Goal: Transaction & Acquisition: Purchase product/service

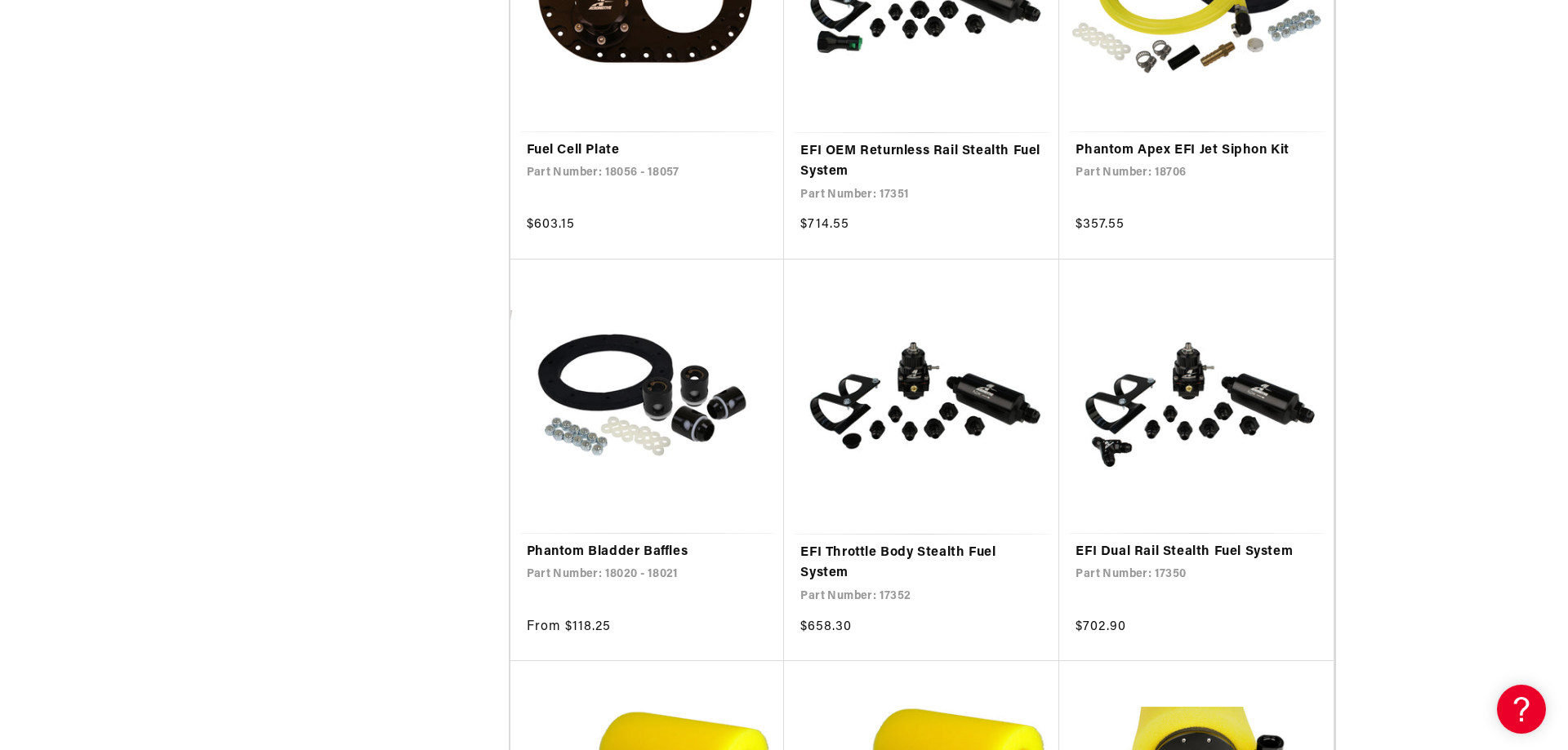
scroll to position [2774, 0]
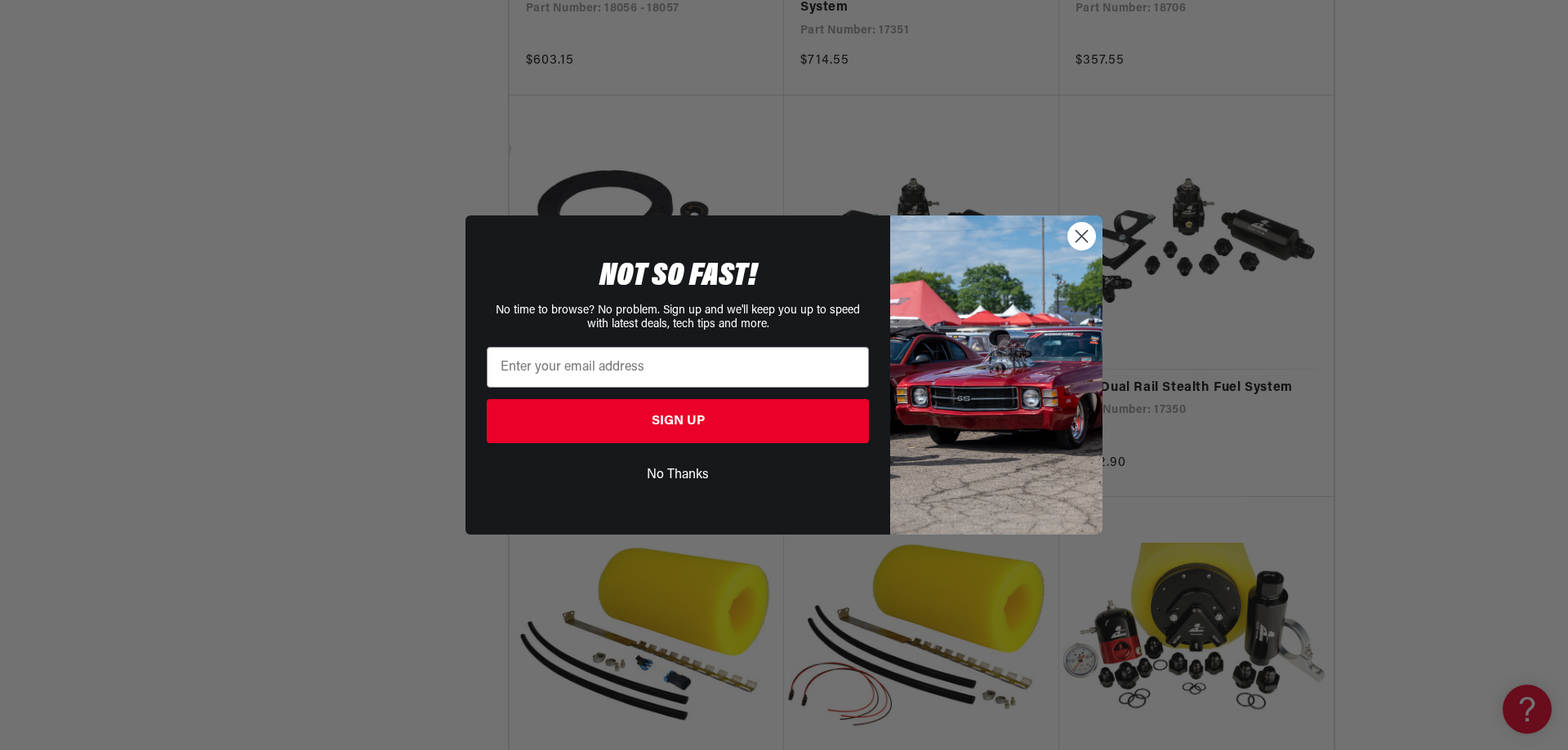
click at [1086, 259] on img "POPUP Form" at bounding box center [996, 375] width 212 height 319
click at [1091, 236] on circle "Close dialog" at bounding box center [1081, 236] width 27 height 27
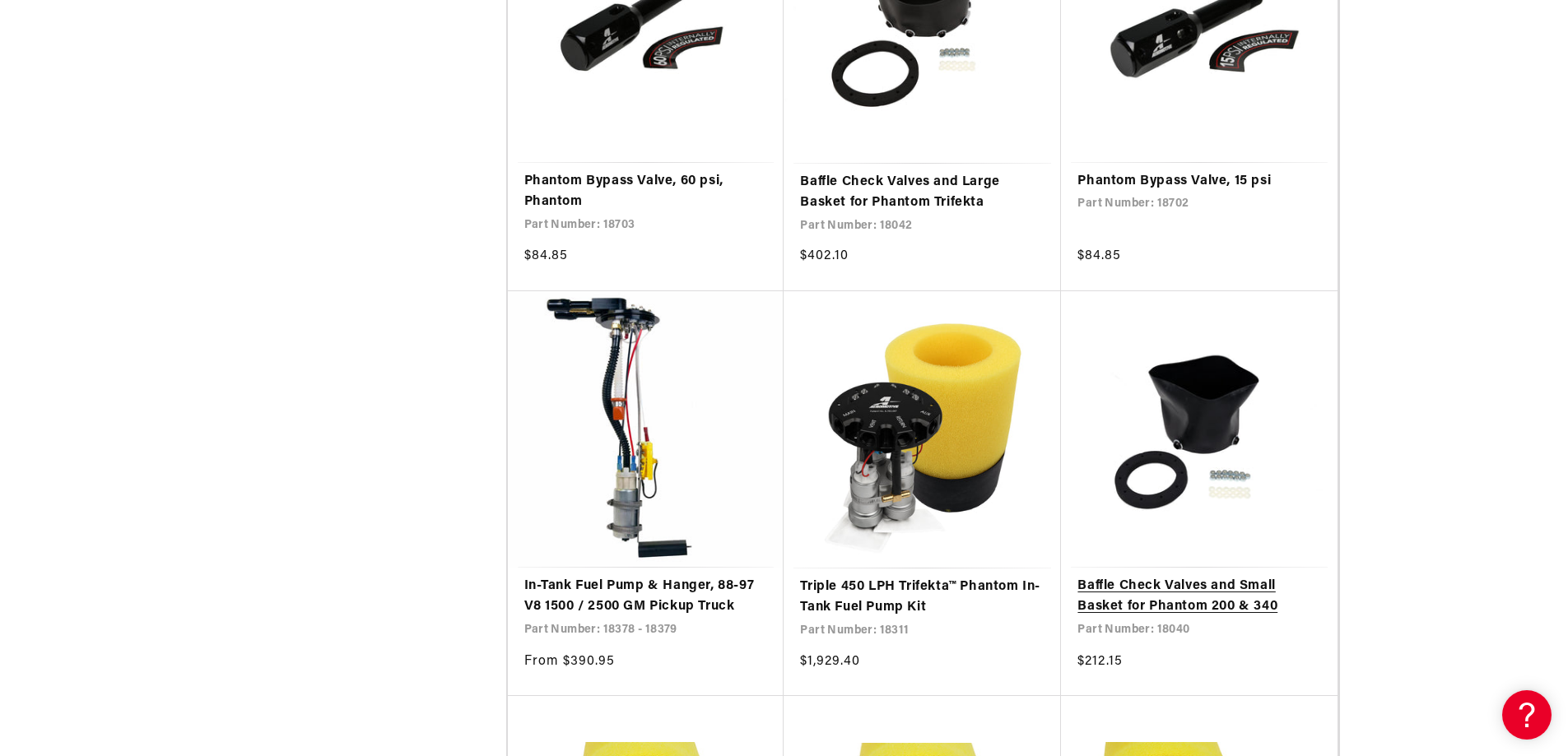
scroll to position [3866, 0]
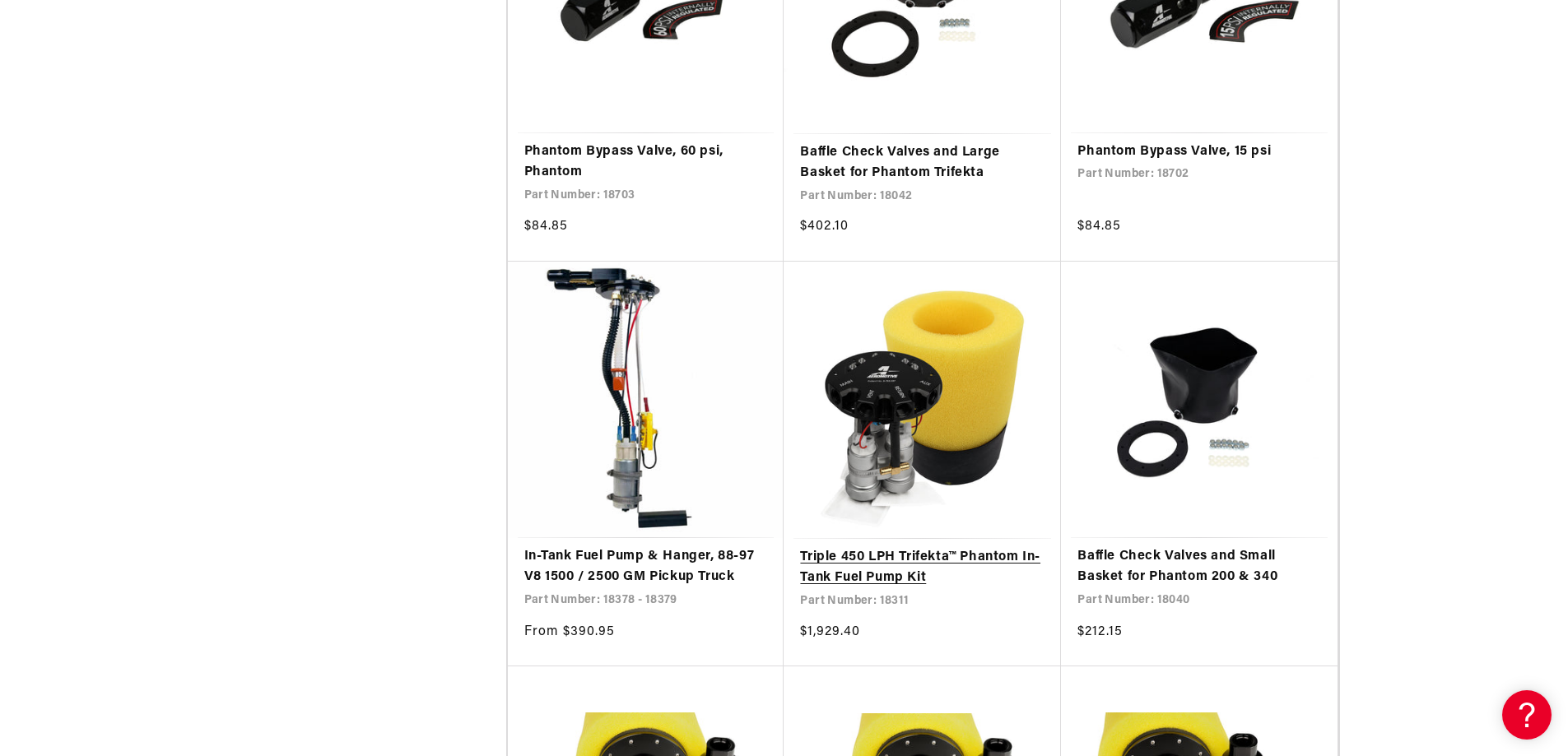
click at [890, 551] on link "Triple 450 LPH Trifekta™ Phantom In-Tank Fuel Pump Kit" at bounding box center [923, 568] width 245 height 42
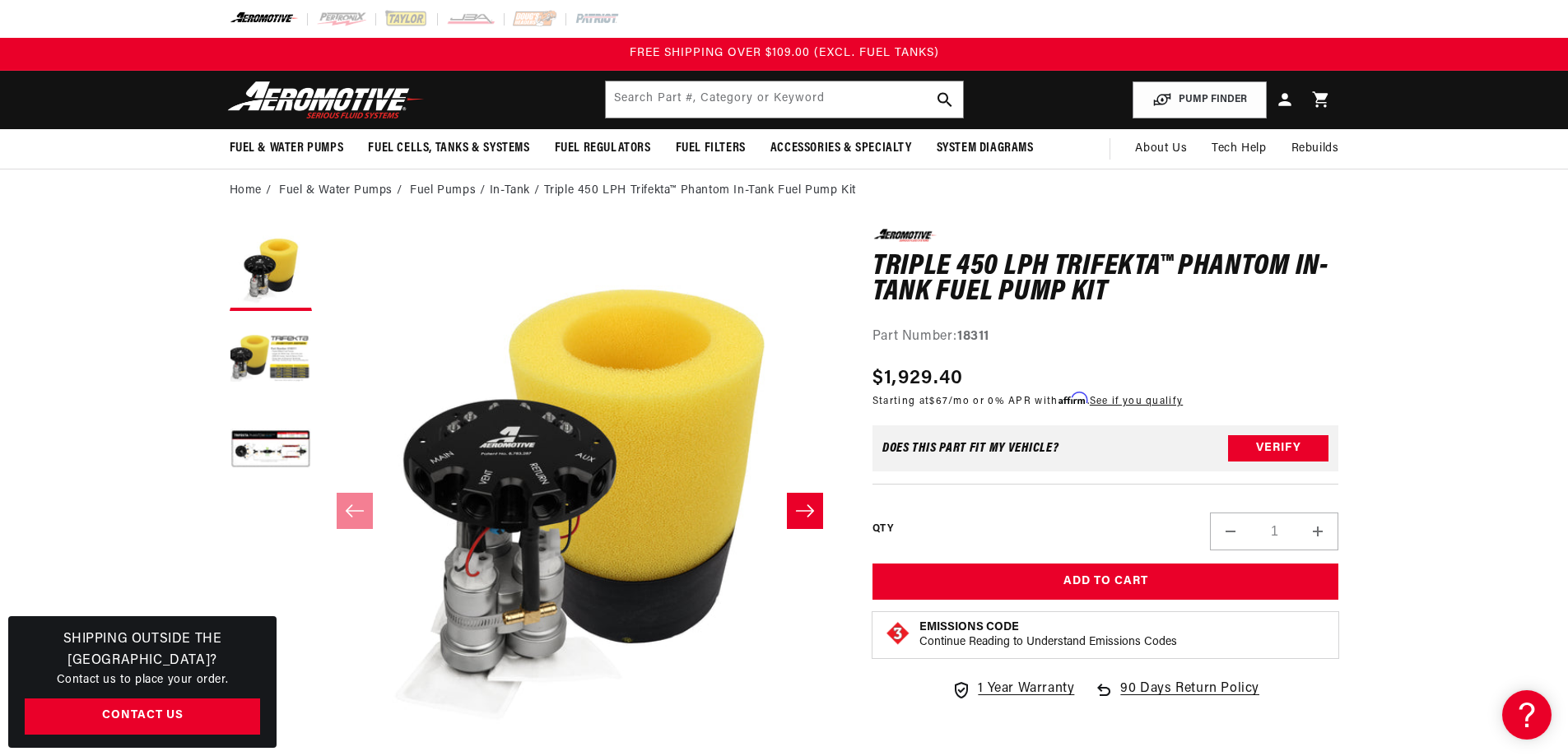
drag, startPoint x: 880, startPoint y: 189, endPoint x: 541, endPoint y: 194, distance: 339.0
click at [541, 194] on ol "Home Fuel & Water Pumps Fuel Pumps In-Tank Triple 450 LPH Trifekta™ Phantom In-…" at bounding box center [784, 190] width 1109 height 18
click at [1297, 233] on div "0.0 star rating Write a review" at bounding box center [1105, 234] width 467 height 12
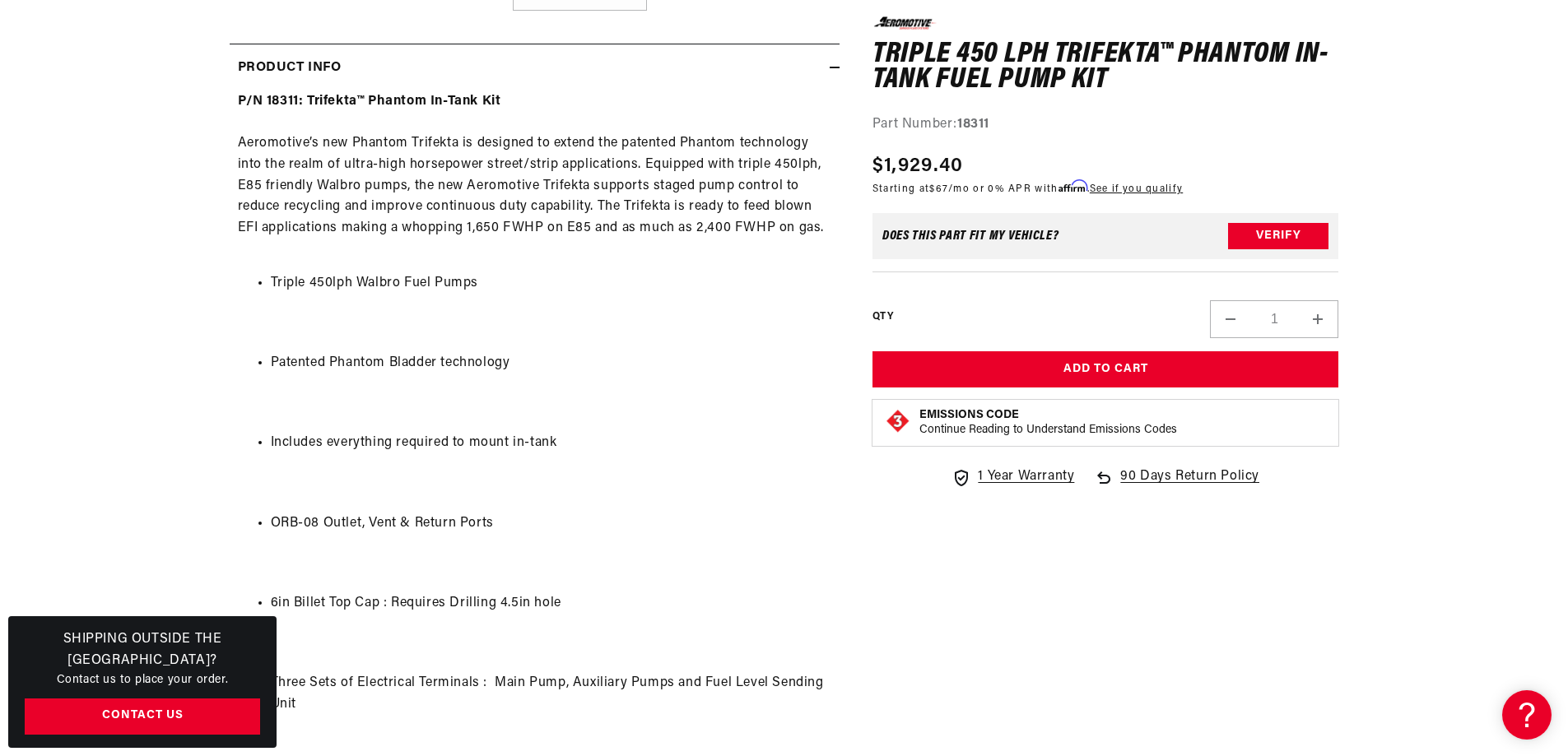
scroll to position [823, 0]
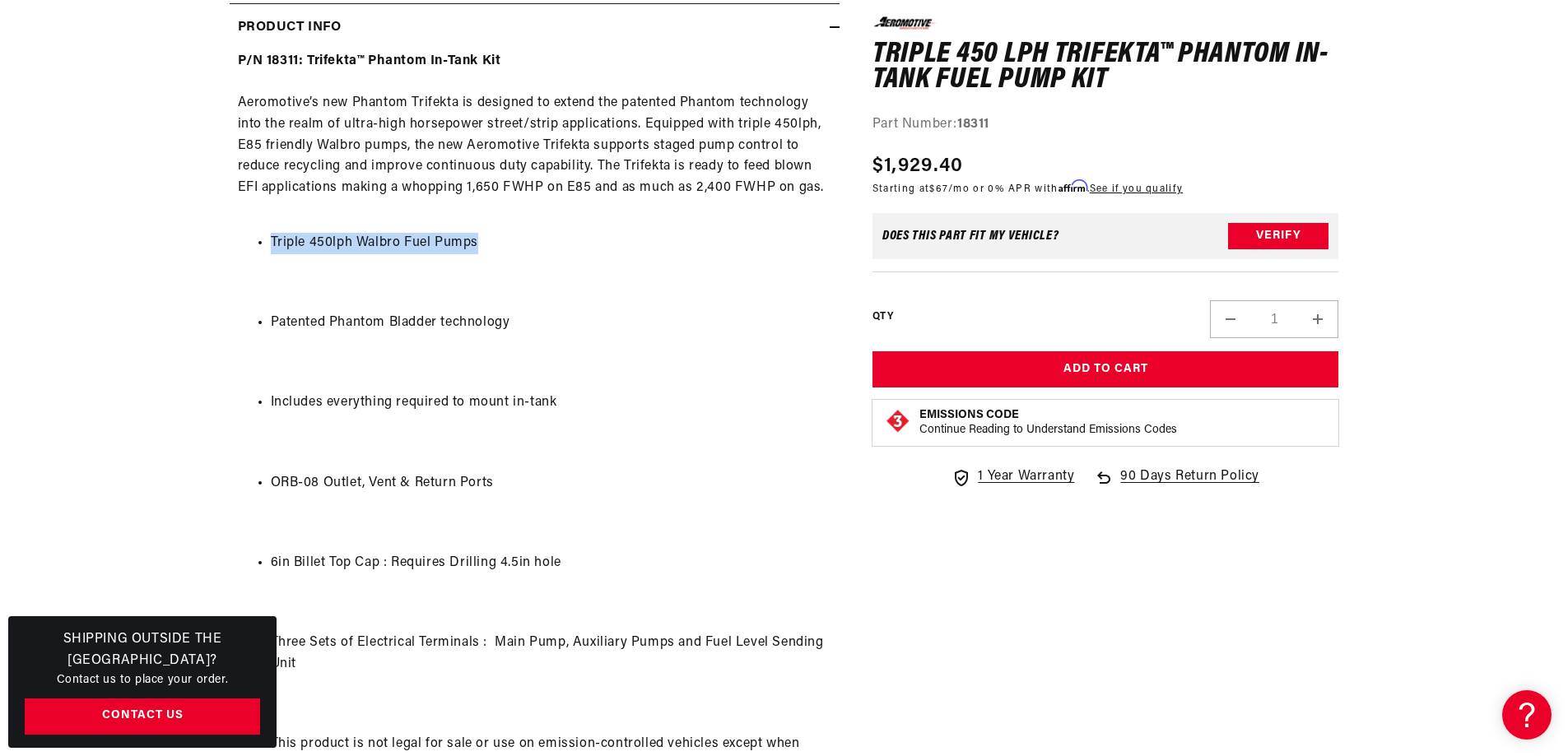
drag, startPoint x: 511, startPoint y: 238, endPoint x: 258, endPoint y: 248, distance: 253.2
click at [271, 248] on li "Triple 450lph Walbro Fuel Pumps" at bounding box center [551, 244] width 560 height 21
click at [168, 236] on section "0.0 star rating Write a review Triple 450 LPH Trifekta™ Phantom In-Tank Fuel Pu…" at bounding box center [784, 438] width 1568 height 2098
drag, startPoint x: 513, startPoint y: 54, endPoint x: 222, endPoint y: 58, distance: 291.0
click at [222, 58] on section "0.0 star rating Write a review Triple 450 LPH Trifekta™ Phantom In-Tank Fuel Pu…" at bounding box center [784, 438] width 1191 height 2098
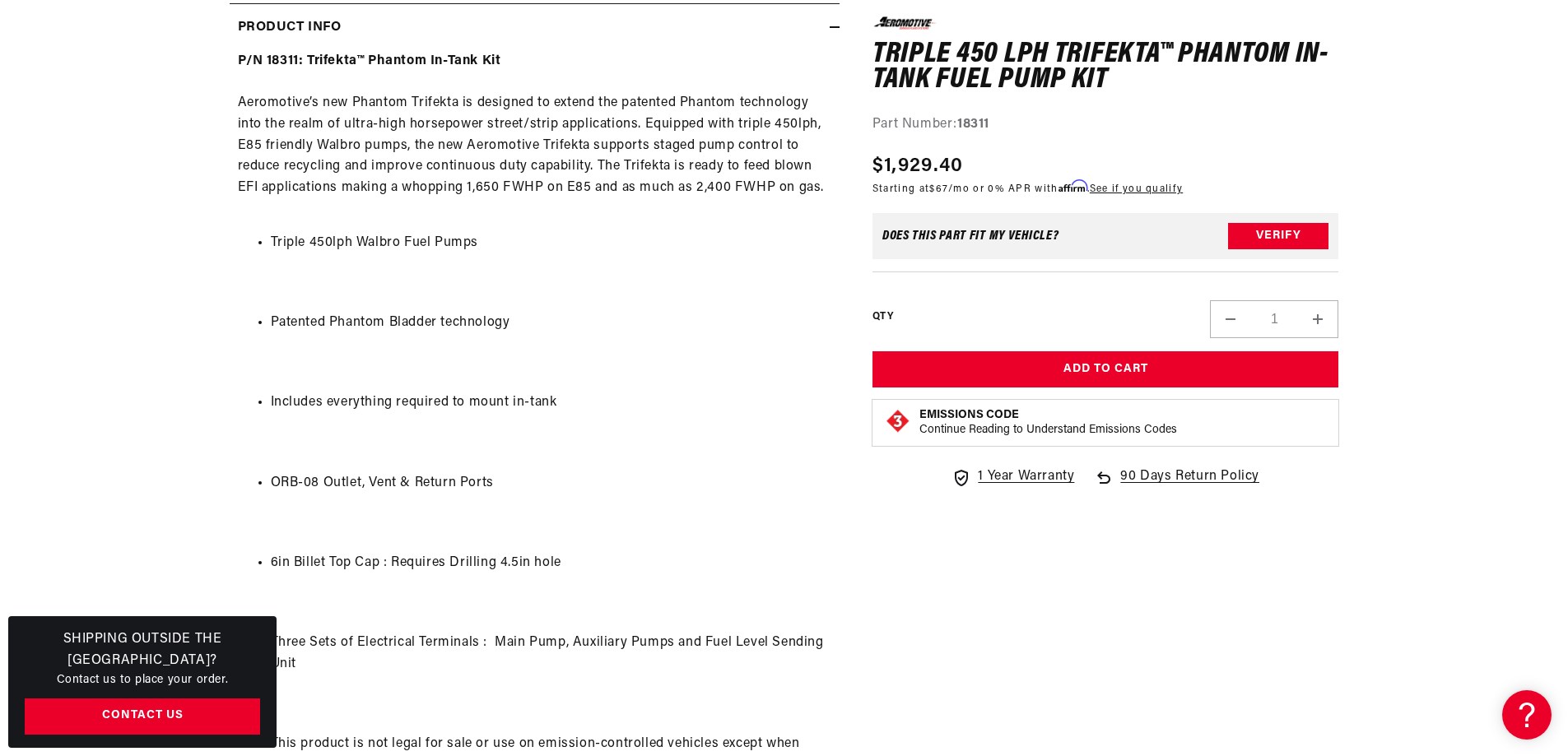
click at [339, 25] on h2 "Product Info" at bounding box center [290, 28] width 103 height 21
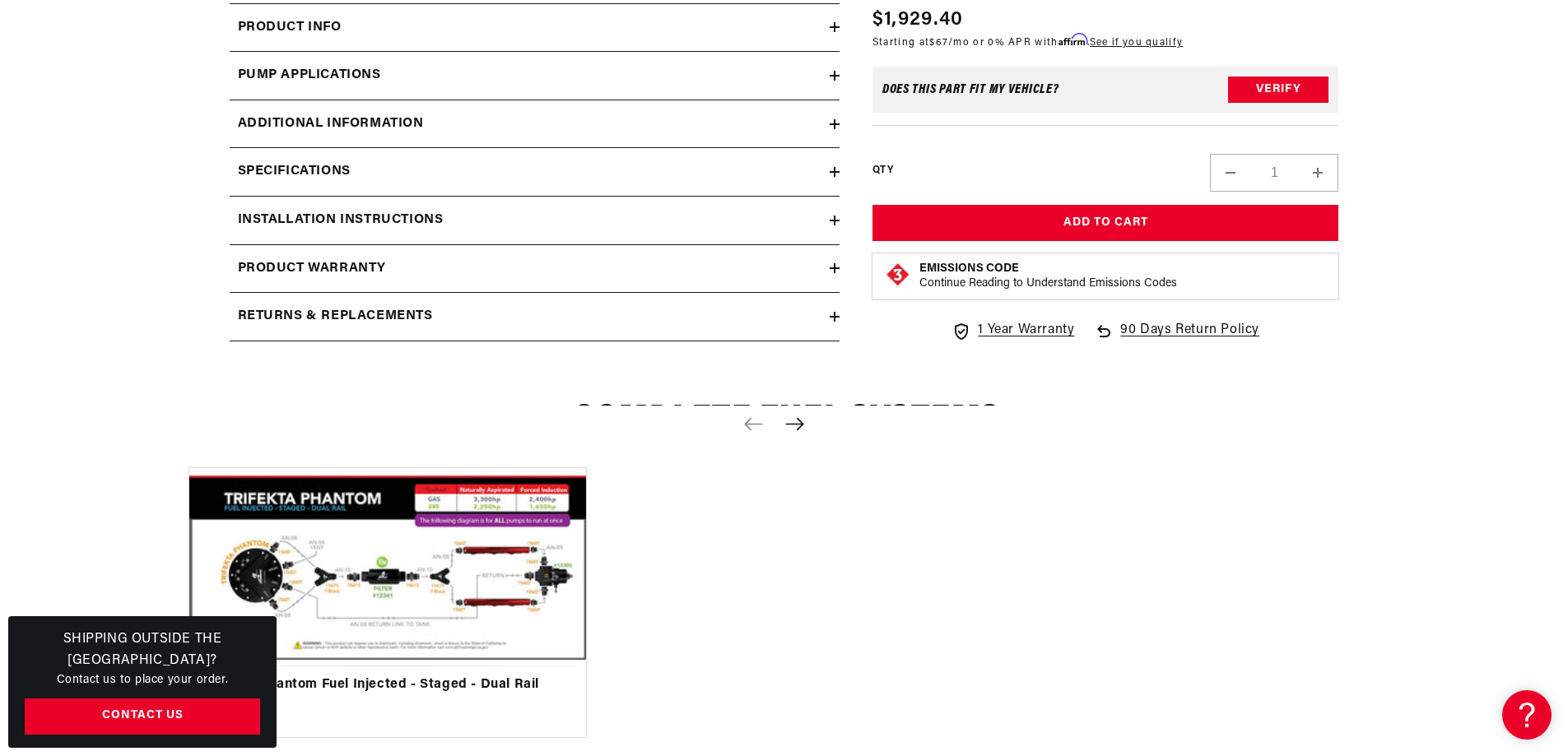
click at [837, 32] on icon at bounding box center [835, 27] width 10 height 10
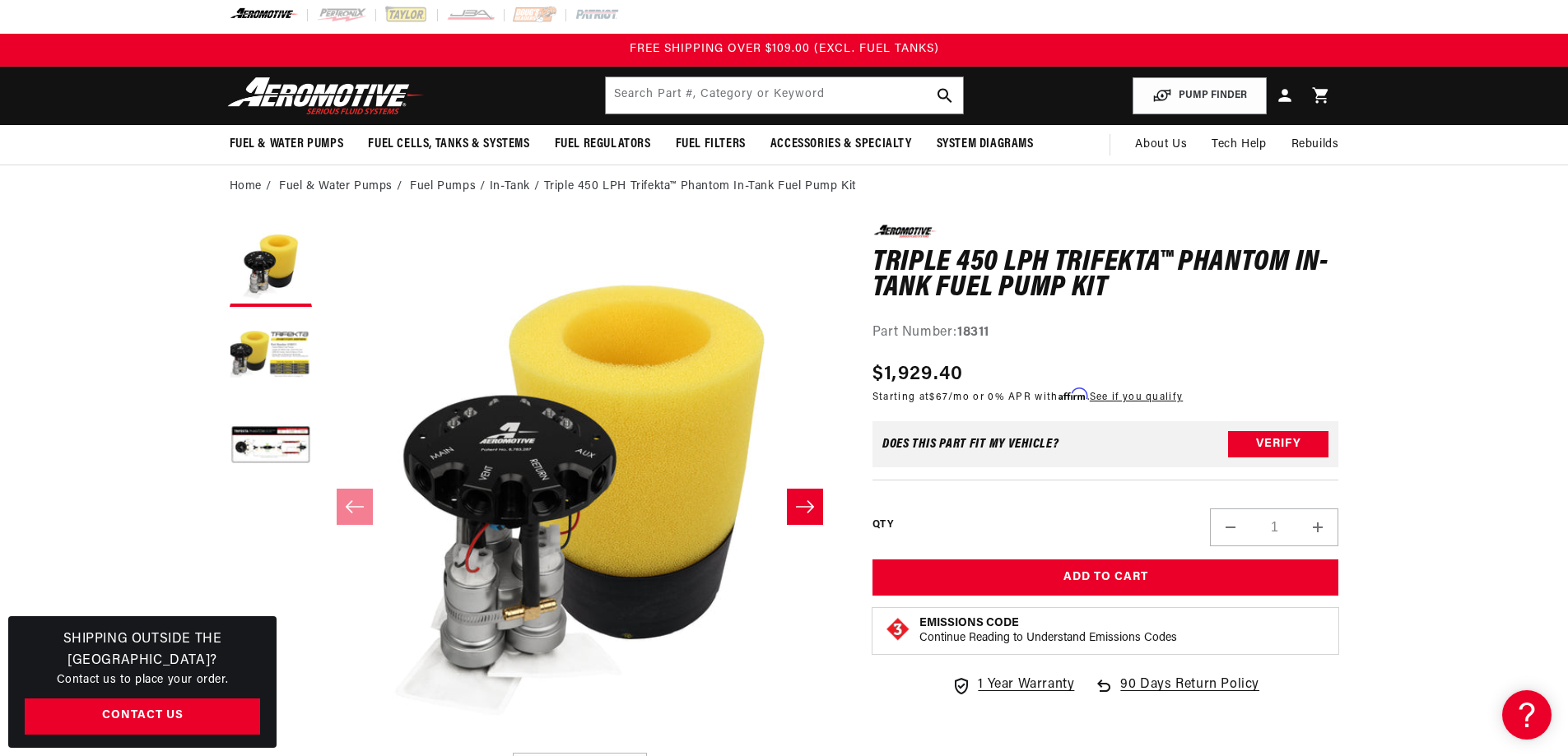
scroll to position [0, 0]
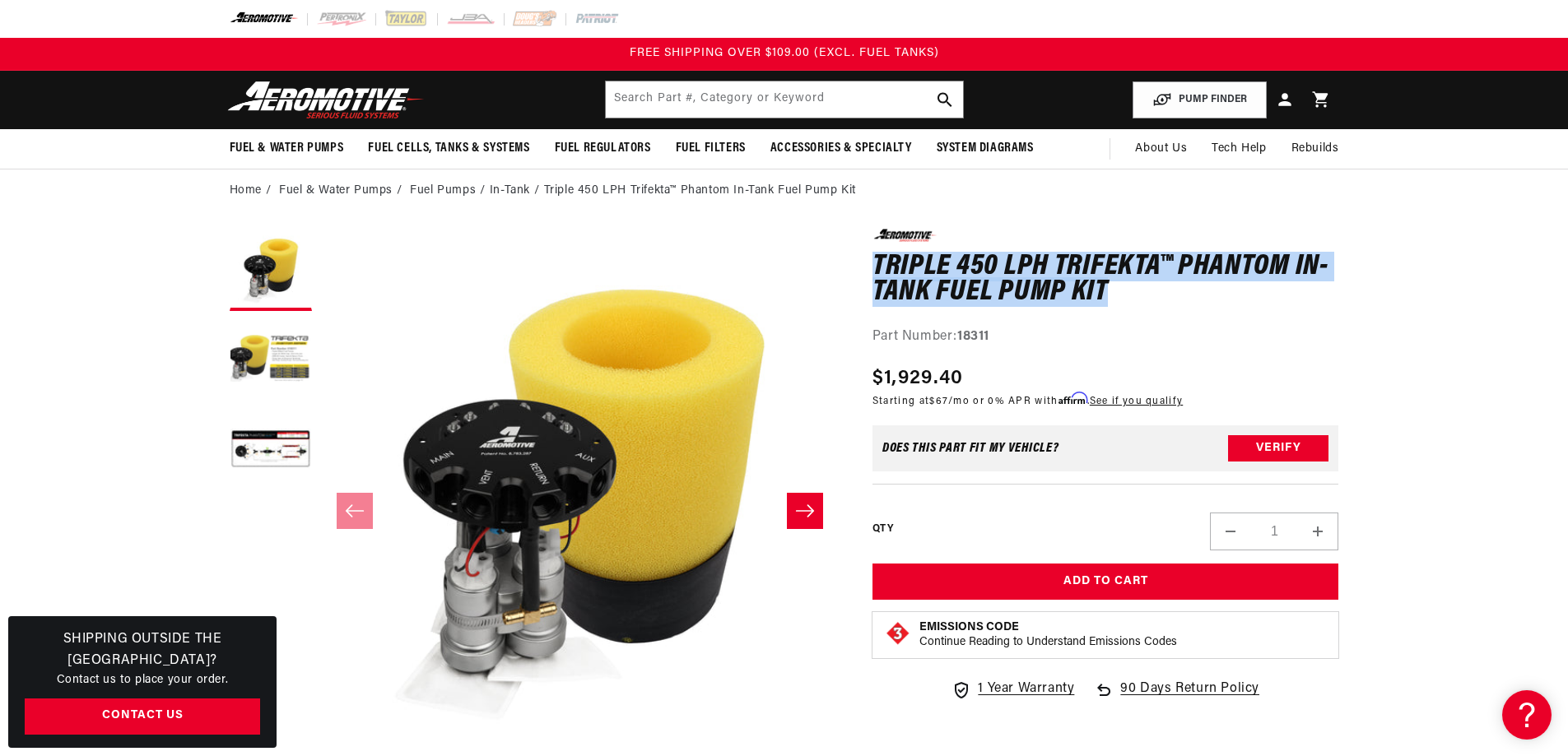
drag, startPoint x: 1120, startPoint y: 288, endPoint x: 875, endPoint y: 263, distance: 246.3
click at [875, 263] on h1 "Triple 450 LPH Trifekta™ Phantom In-Tank Fuel Pump Kit" at bounding box center [1105, 280] width 467 height 52
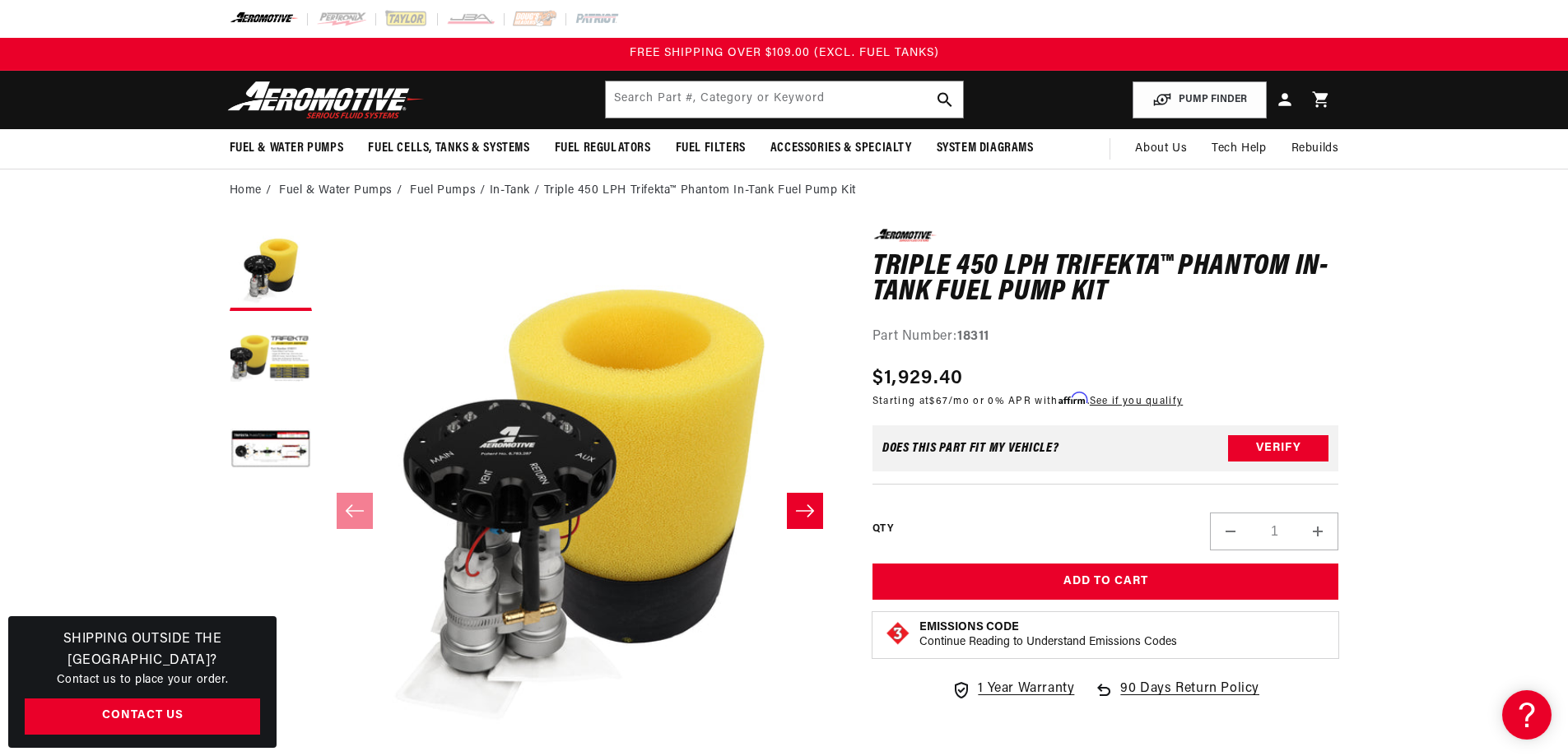
click at [1274, 306] on div "0.0 star rating Write a review Triple 450 LPH Trifekta™ Phantom In-Tank Fuel Pu…" at bounding box center [1105, 288] width 467 height 119
click at [809, 509] on icon "Slide right" at bounding box center [804, 510] width 20 height 16
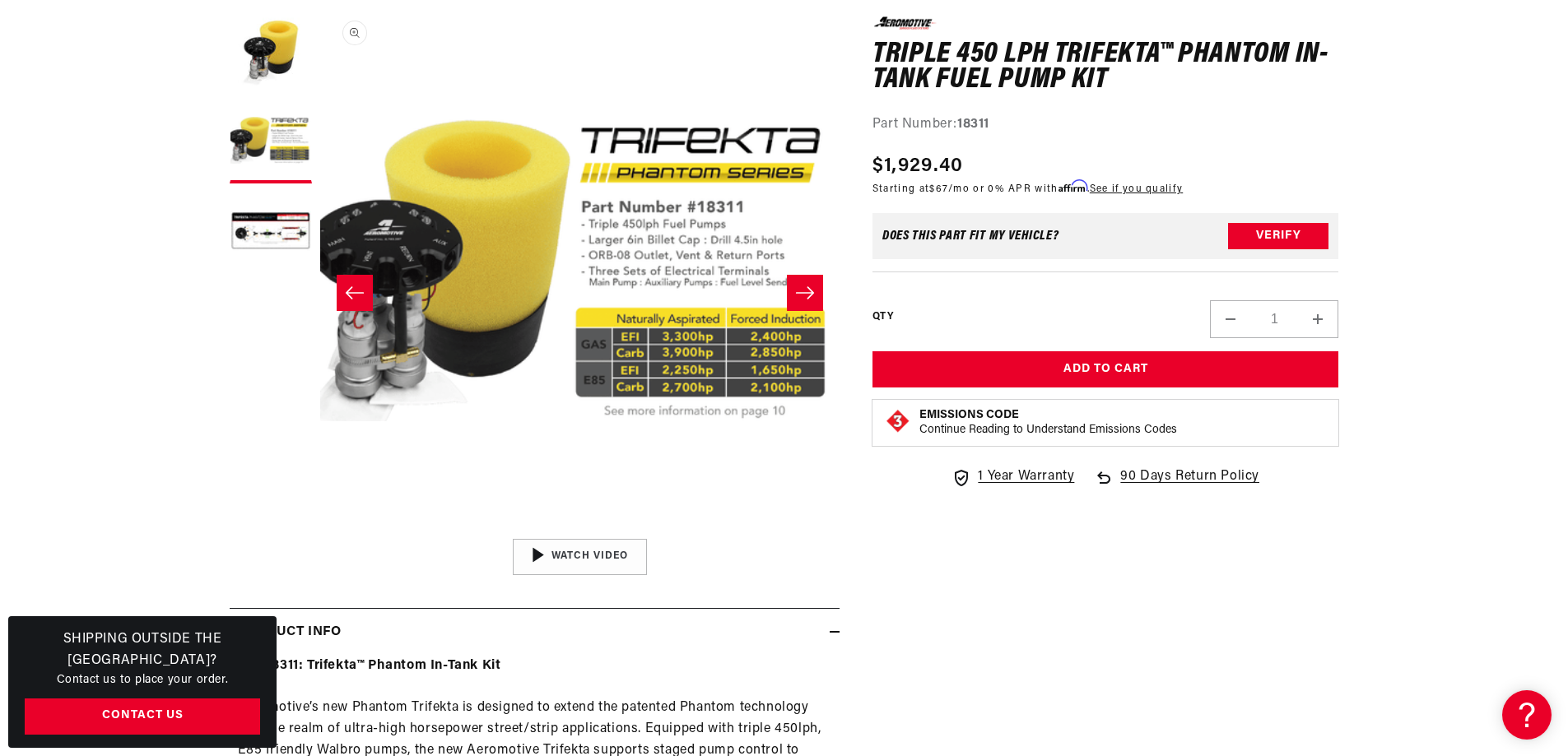
scroll to position [247, 0]
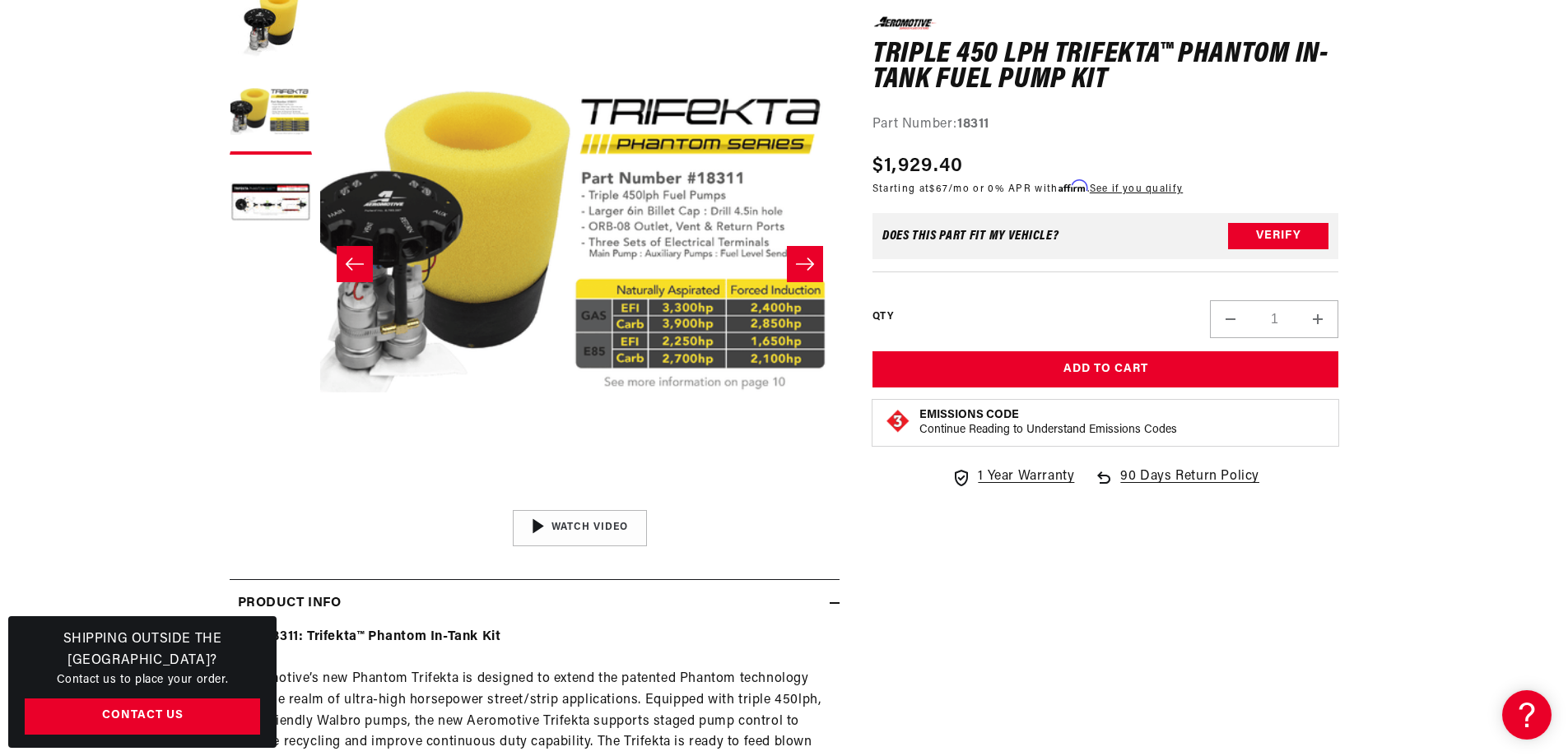
click at [807, 271] on icon "Slide right" at bounding box center [804, 264] width 20 height 16
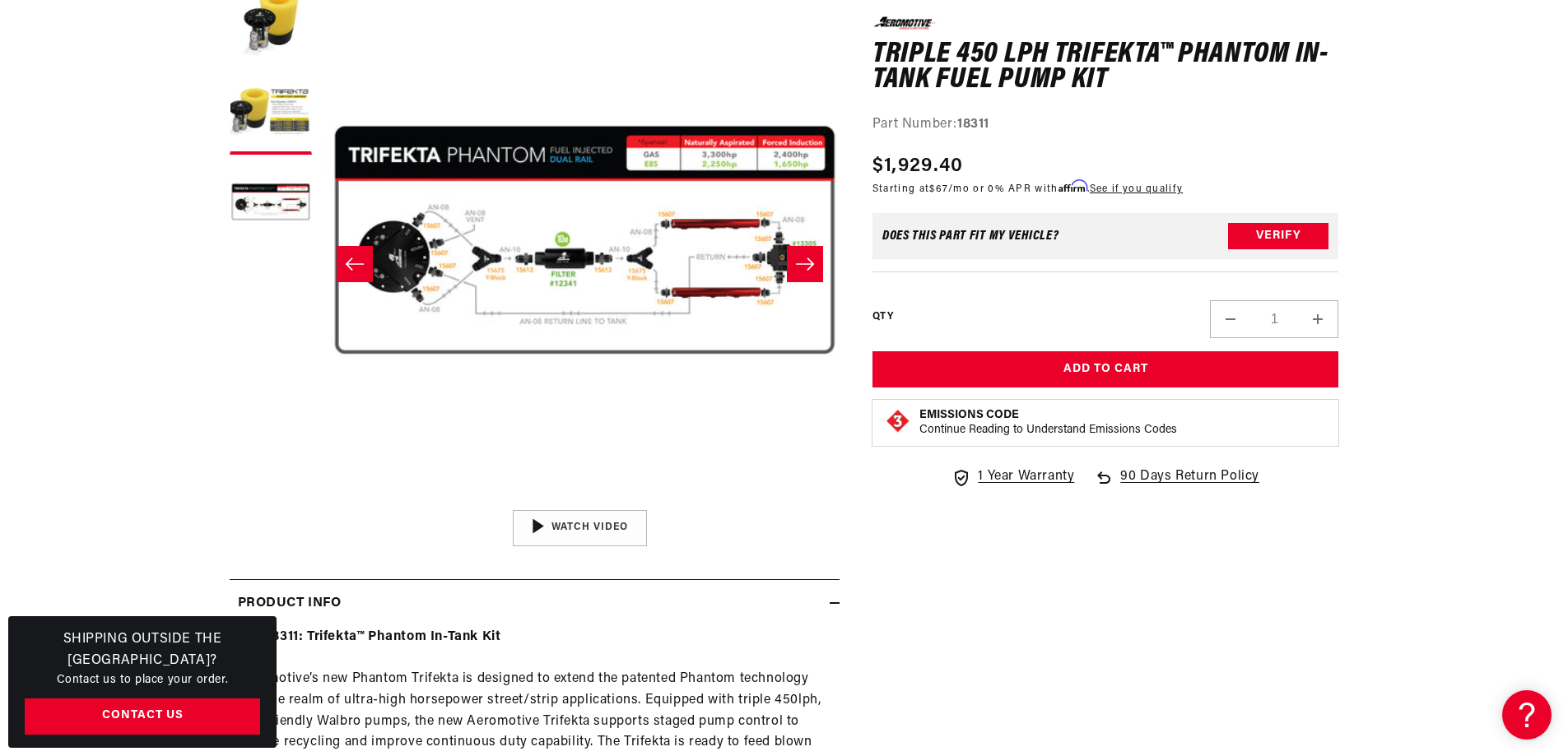
scroll to position [1, 1039]
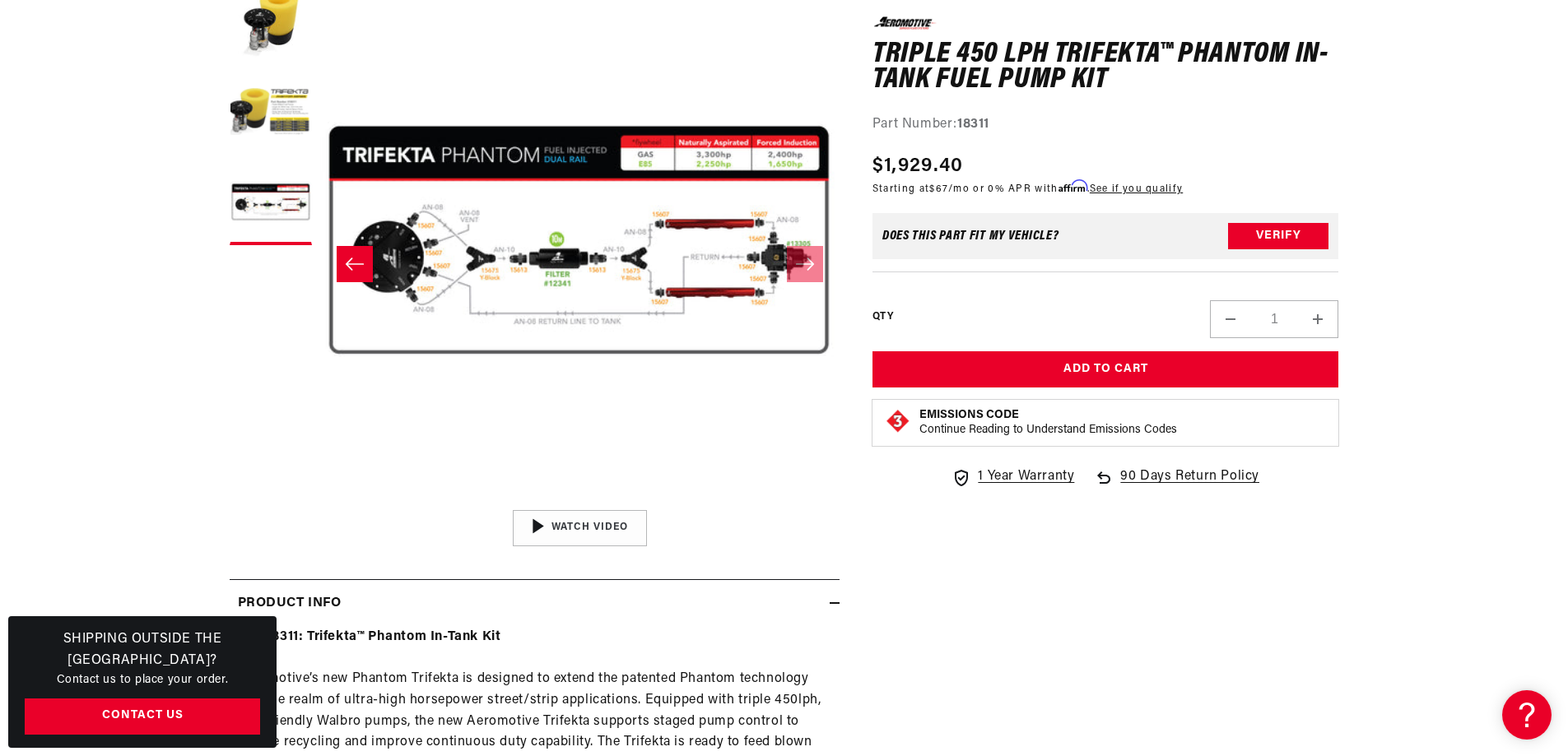
click at [359, 266] on icon "Slide left" at bounding box center [355, 264] width 20 height 16
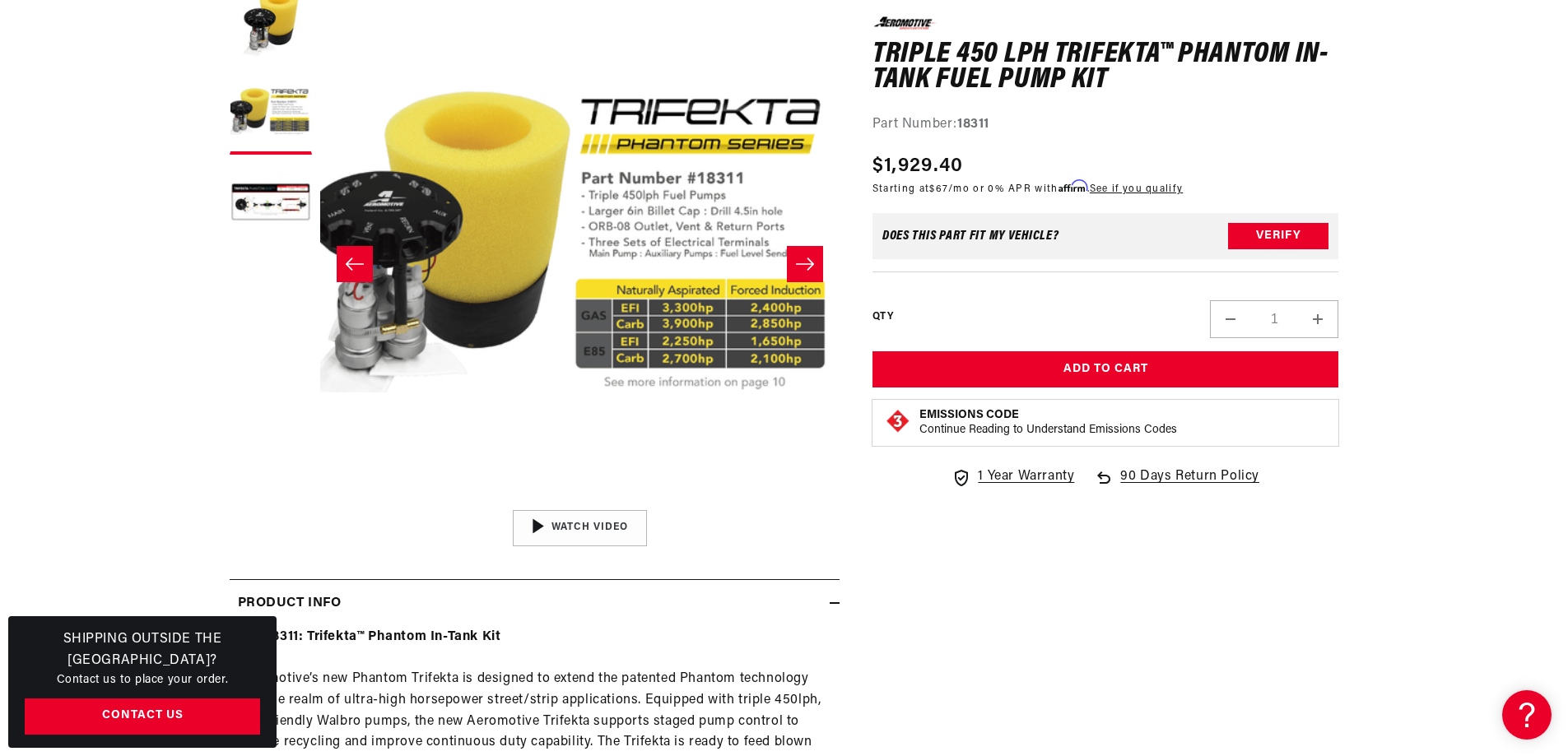
click at [804, 254] on button "Slide right" at bounding box center [805, 264] width 36 height 36
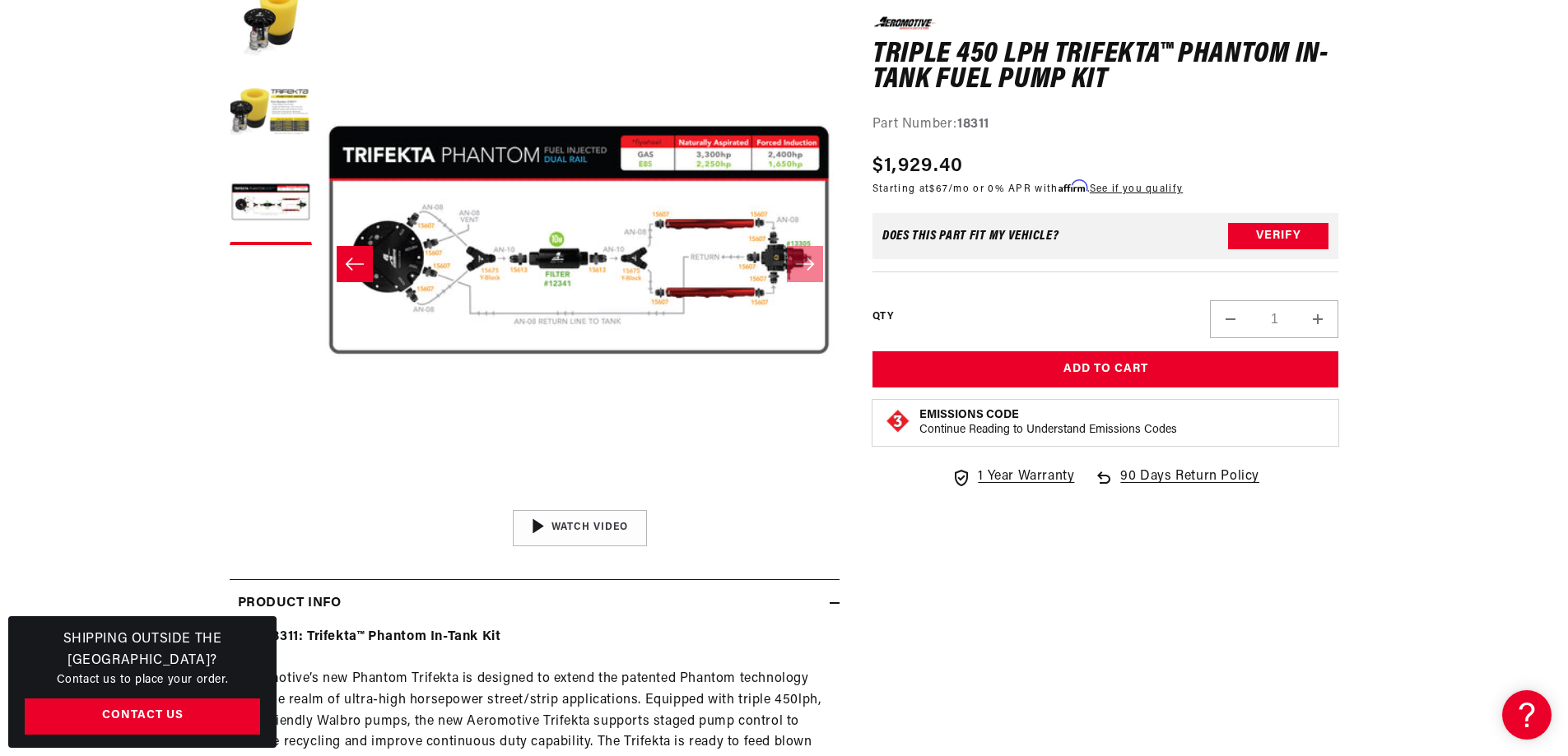
click at [363, 265] on icon "Slide left" at bounding box center [355, 264] width 20 height 16
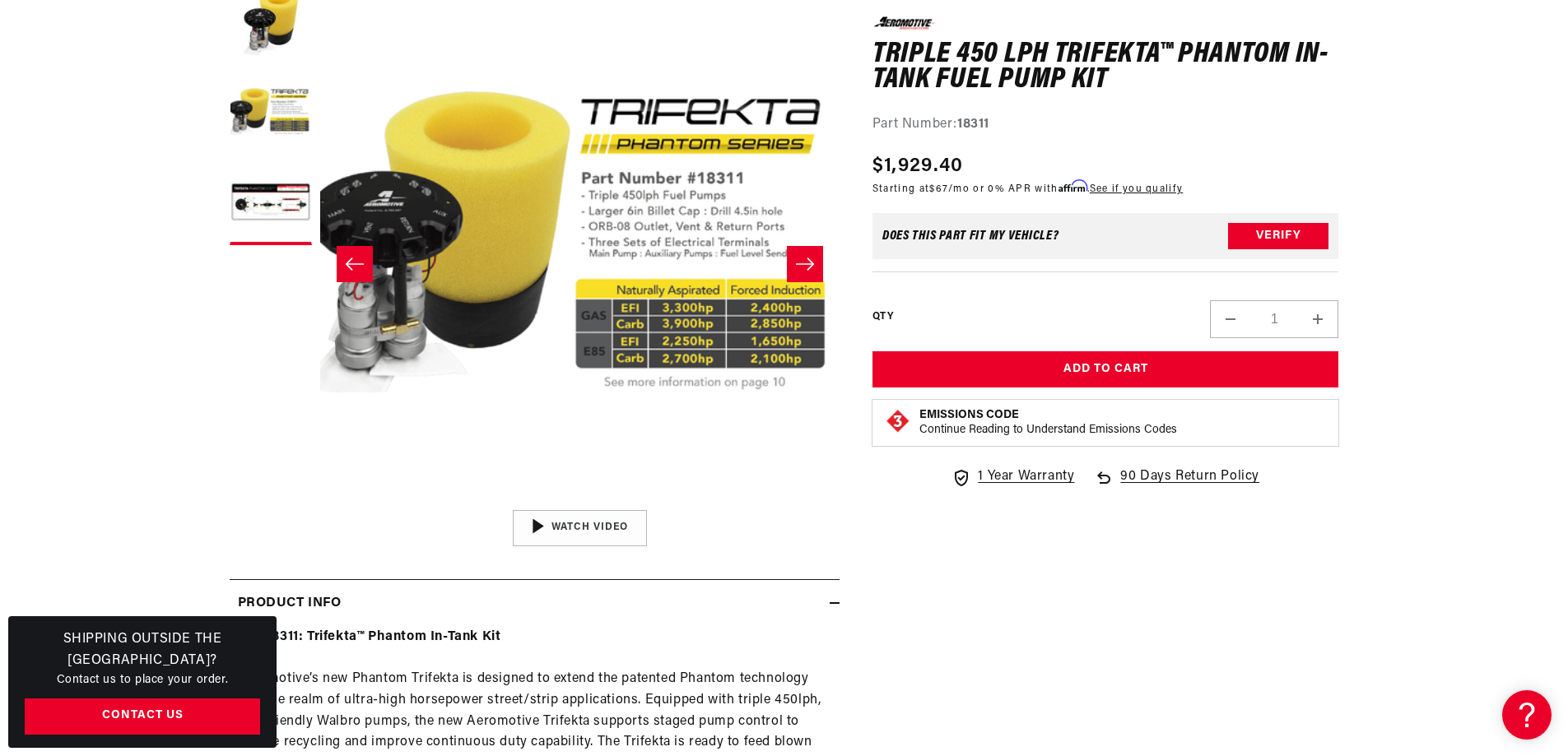
click at [348, 263] on icon "Slide left" at bounding box center [355, 264] width 20 height 16
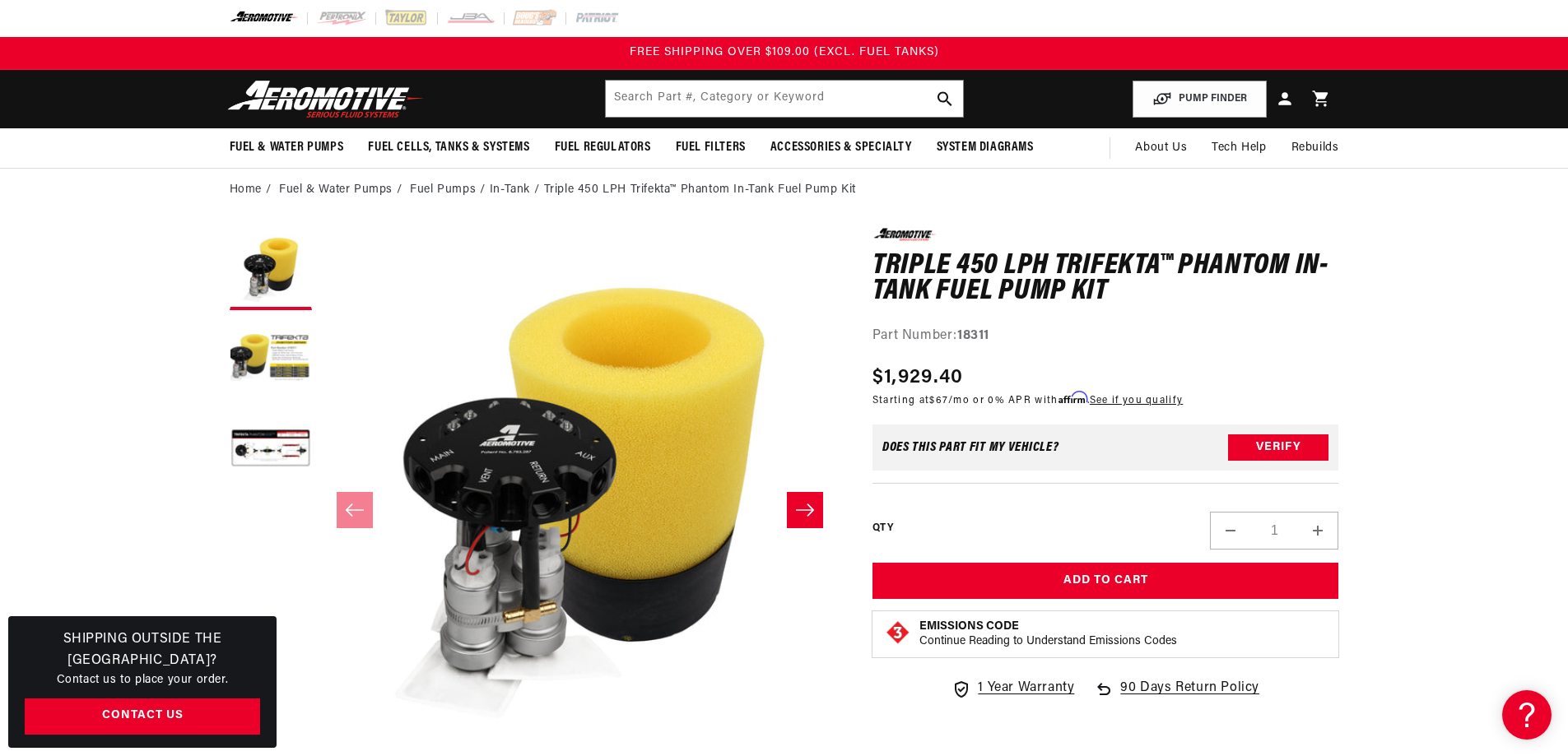
scroll to position [0, 0]
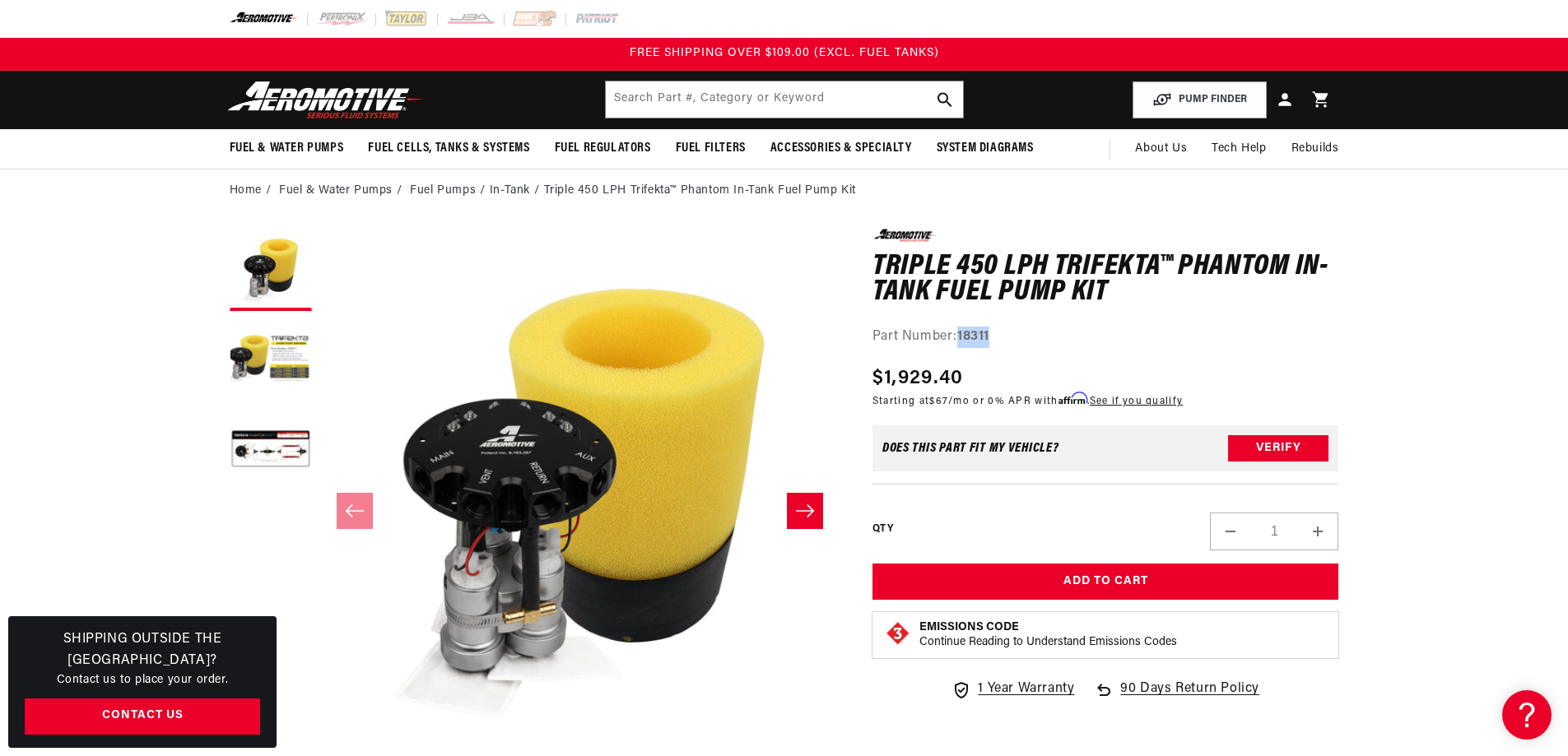
drag, startPoint x: 998, startPoint y: 332, endPoint x: 962, endPoint y: 332, distance: 36.0
click at [962, 332] on div "Part Number: 18311" at bounding box center [1105, 337] width 467 height 21
click at [1022, 340] on div "Part Number: 18311" at bounding box center [1105, 337] width 467 height 21
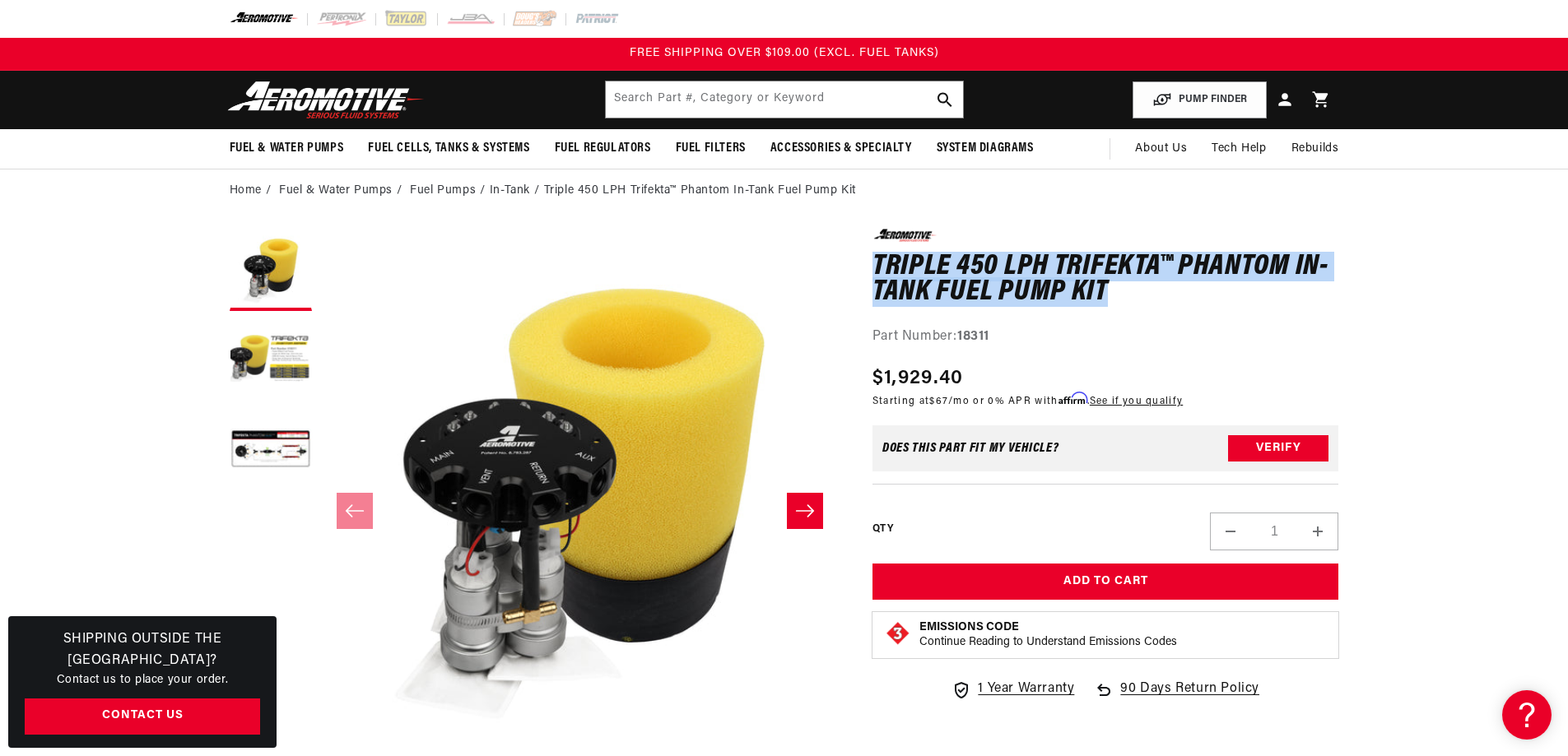
drag, startPoint x: 1114, startPoint y: 292, endPoint x: 855, endPoint y: 249, distance: 262.5
